Goal: Information Seeking & Learning: Learn about a topic

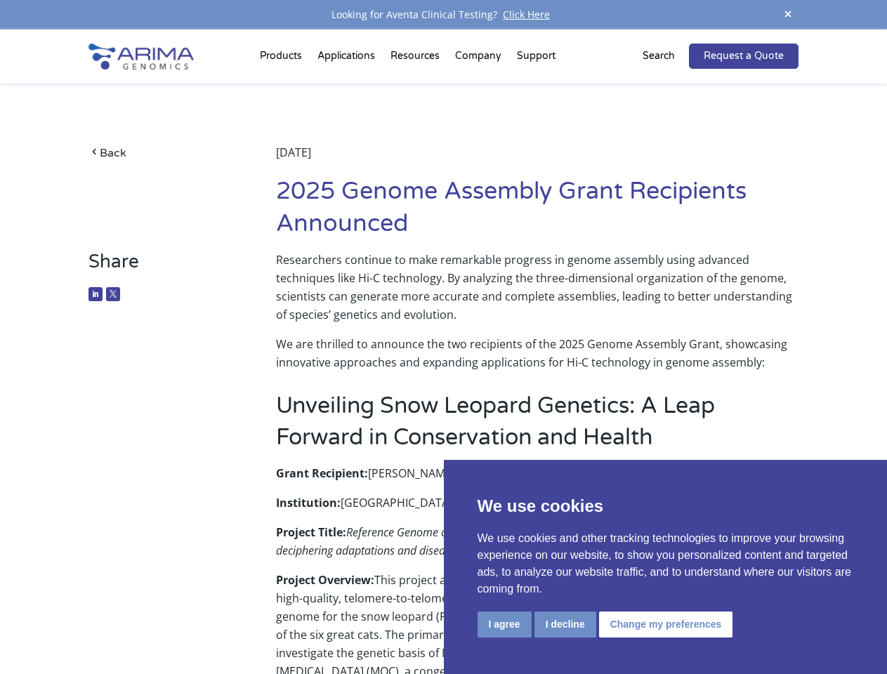
click at [443, 337] on p "We are thrilled to announce the two recipients of the 2025 Genome Assembly Gran…" at bounding box center [537, 353] width 522 height 37
click at [504, 624] on button "I agree" at bounding box center [505, 625] width 54 height 26
click at [565, 624] on p "Project Overview: This project aims to develop a high-quality, telomere-to-telo…" at bounding box center [537, 677] width 522 height 212
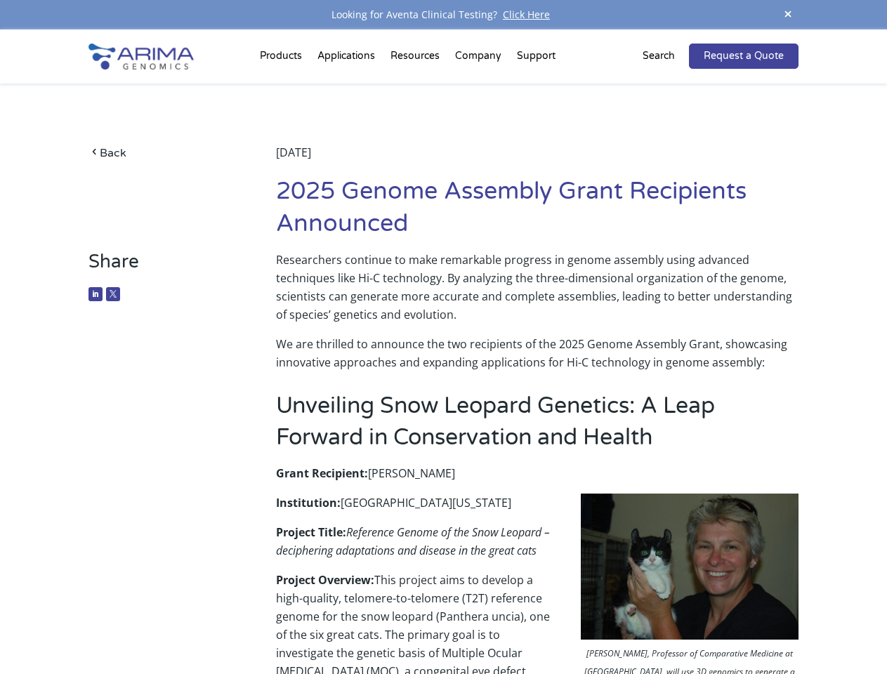
click at [664, 624] on img at bounding box center [690, 566] width 218 height 145
click at [788, 15] on span at bounding box center [787, 15] width 21 height 19
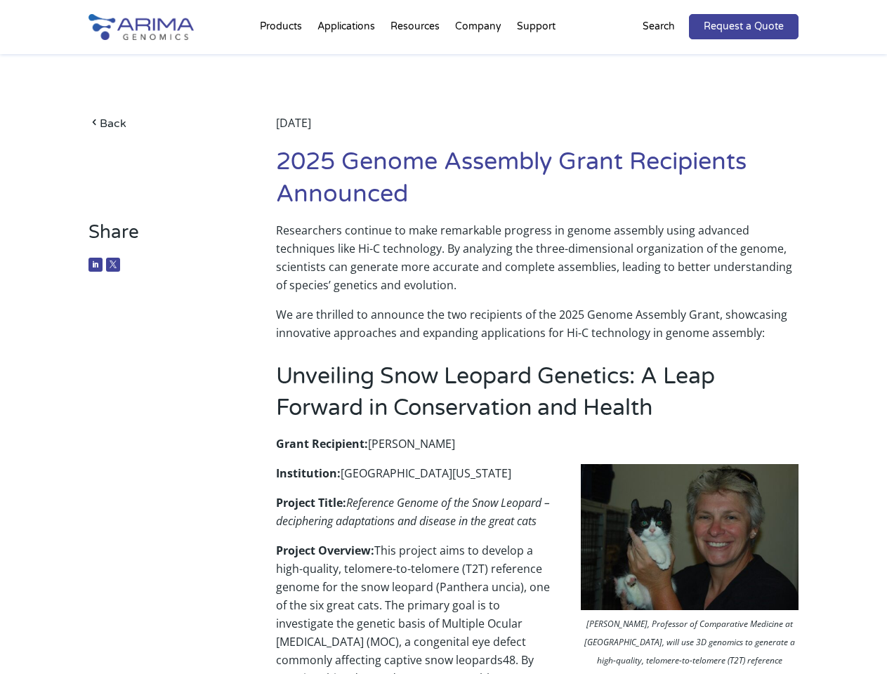
click at [283, 59] on div "Back [DATE] 2025 Genome Assembly Grant Recipients Announced" at bounding box center [442, 137] width 709 height 167
click at [416, 59] on div "Back [DATE] 2025 Genome Assembly Grant Recipients Announced" at bounding box center [442, 137] width 709 height 167
click at [479, 59] on div "Back [DATE] 2025 Genome Assembly Grant Recipients Announced" at bounding box center [442, 137] width 709 height 167
click at [536, 59] on div "Back [DATE] 2025 Genome Assembly Grant Recipients Announced" at bounding box center [442, 137] width 709 height 167
